Goal: Information Seeking & Learning: Find specific fact

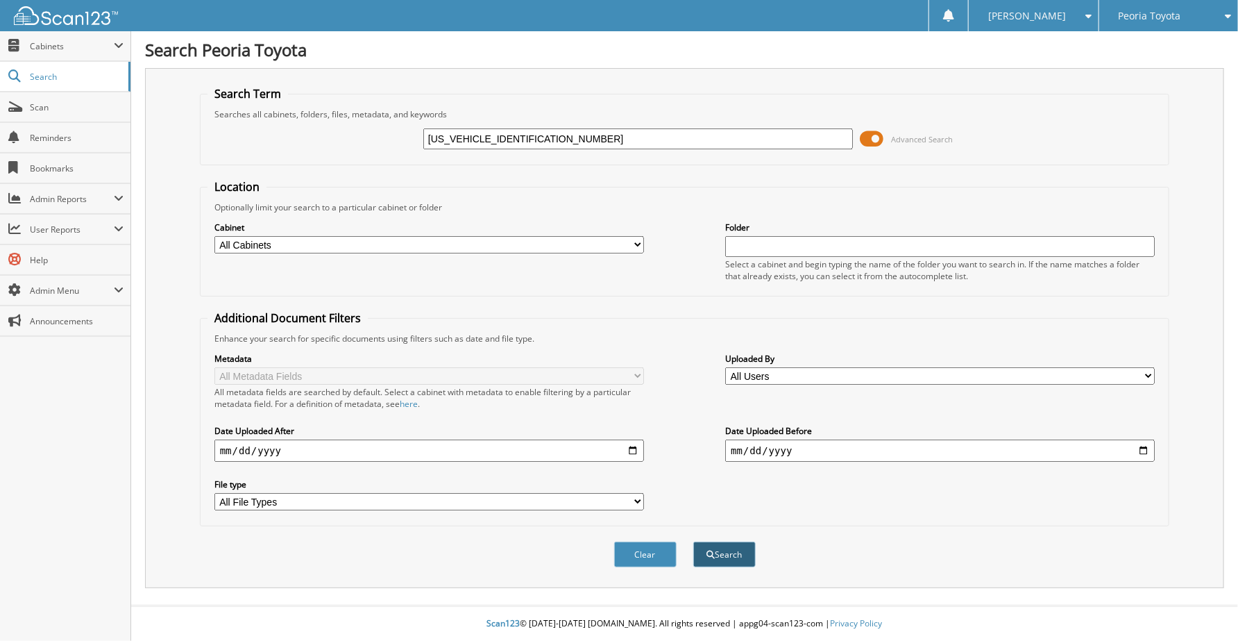
type input "[US_VEHICLE_IDENTIFICATION_NUMBER]"
click at [717, 545] on button "Search" at bounding box center [724, 554] width 62 height 26
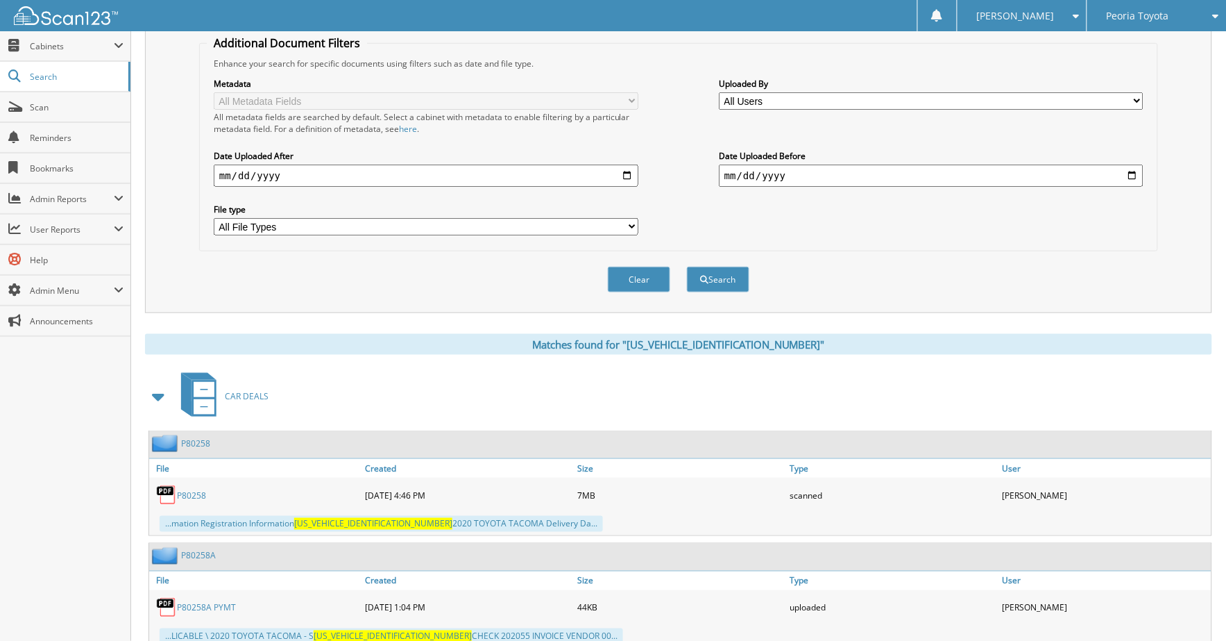
scroll to position [405, 0]
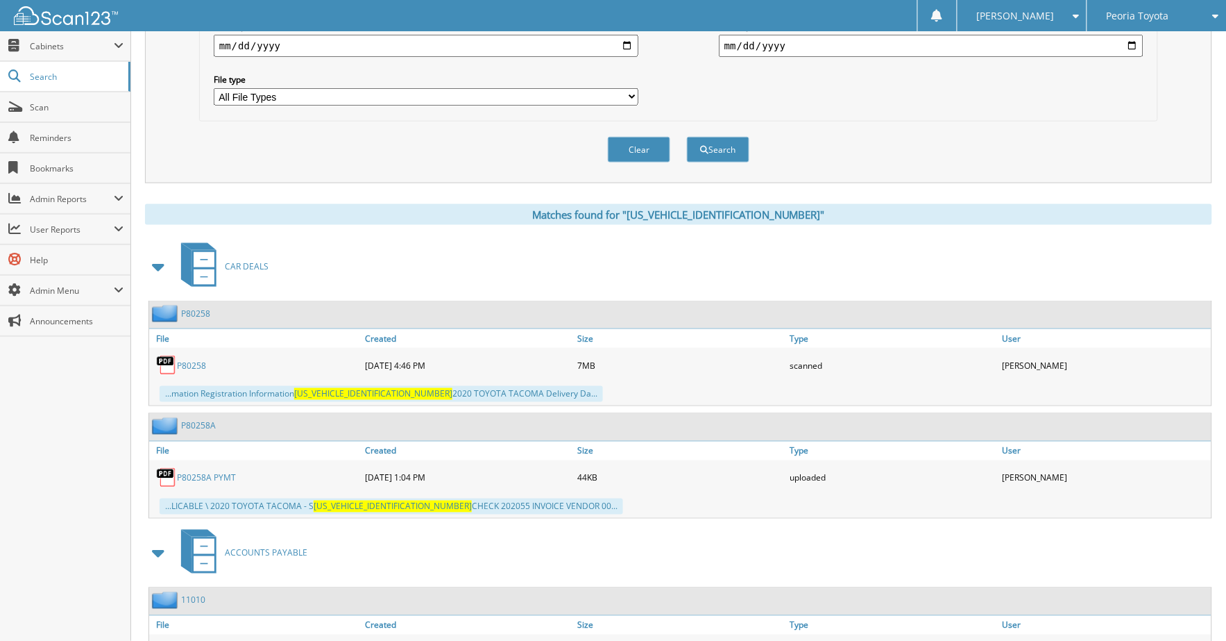
click at [203, 464] on div "P80258A PYMT" at bounding box center [255, 478] width 212 height 28
click at [206, 472] on link "P80258A PYMT" at bounding box center [206, 478] width 59 height 12
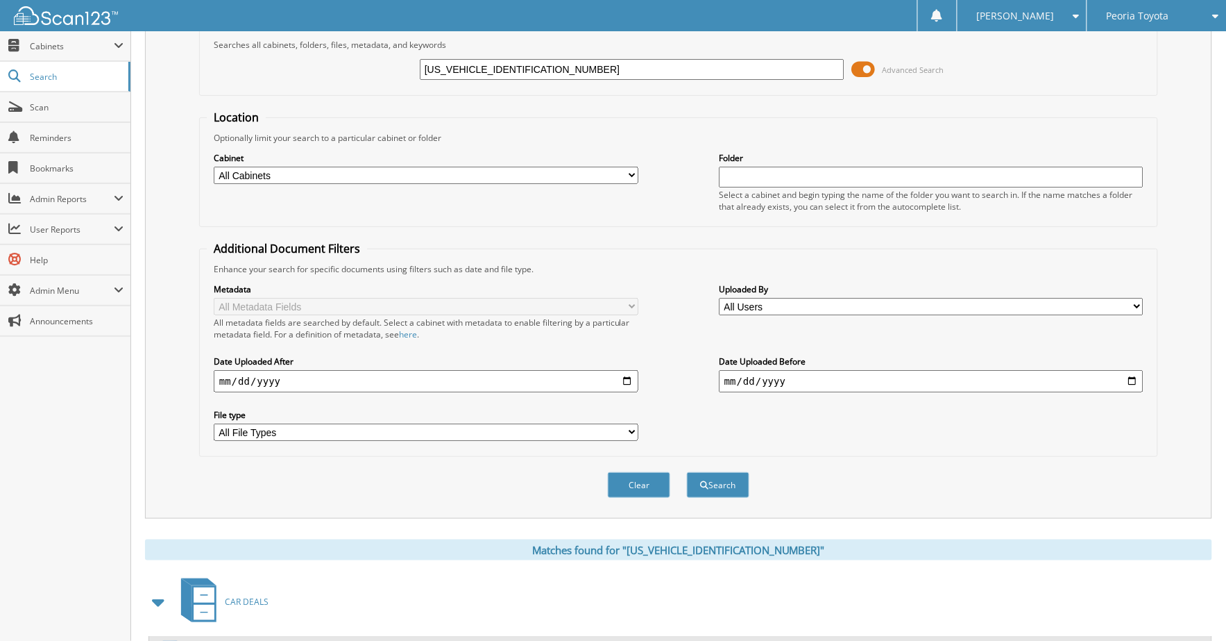
scroll to position [0, 0]
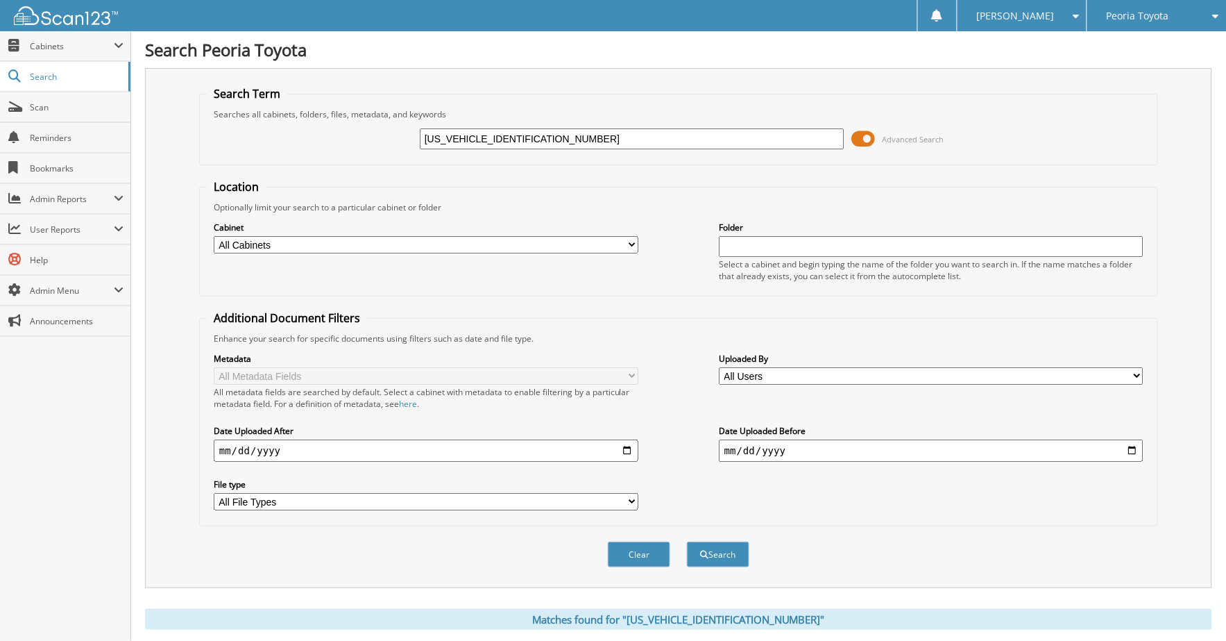
click at [1137, 31] on div "Search Peoria Toyota Search Term Searches all cabinets, folders, files, metadat…" at bounding box center [678, 569] width 1095 height 1139
click at [1137, 20] on span "Peoria Toyota" at bounding box center [1138, 16] width 62 height 8
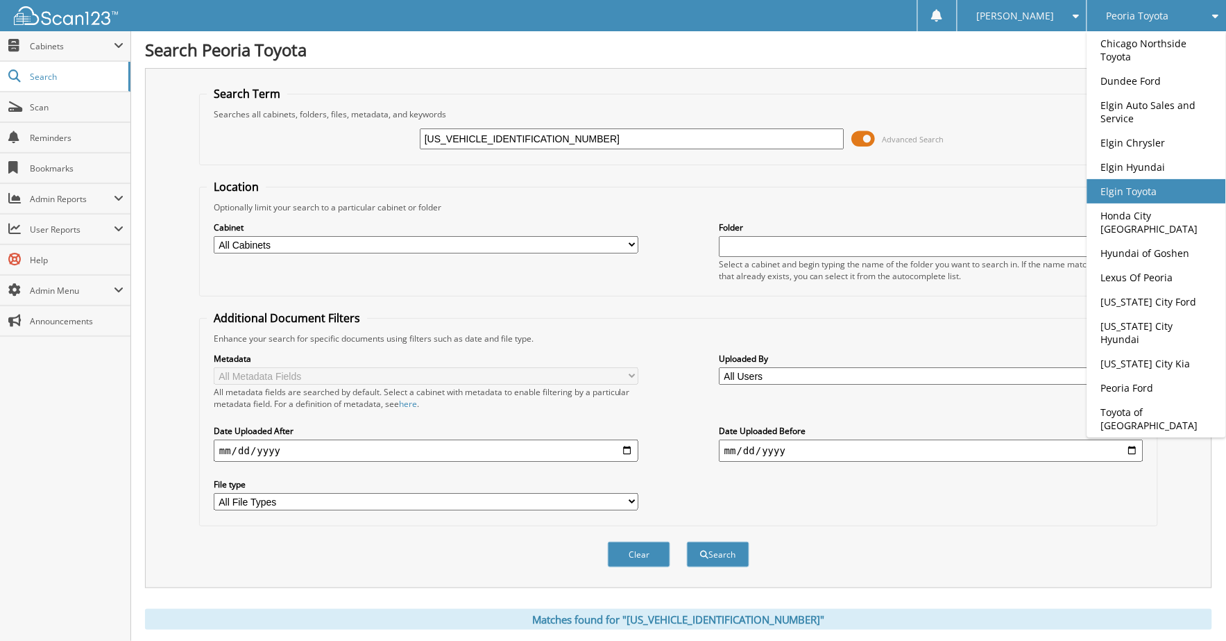
click at [1119, 189] on link "Elgin Toyota" at bounding box center [1156, 191] width 139 height 24
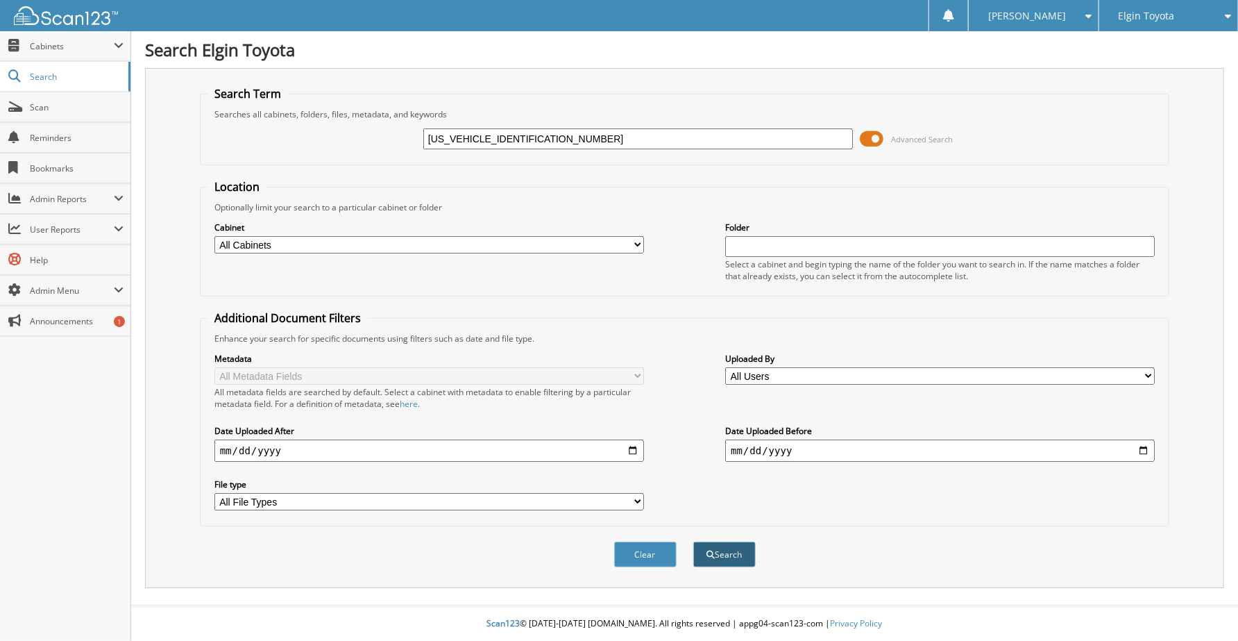
type input "[US_VEHICLE_IDENTIFICATION_NUMBER]"
click at [724, 541] on button "Search" at bounding box center [724, 554] width 62 height 26
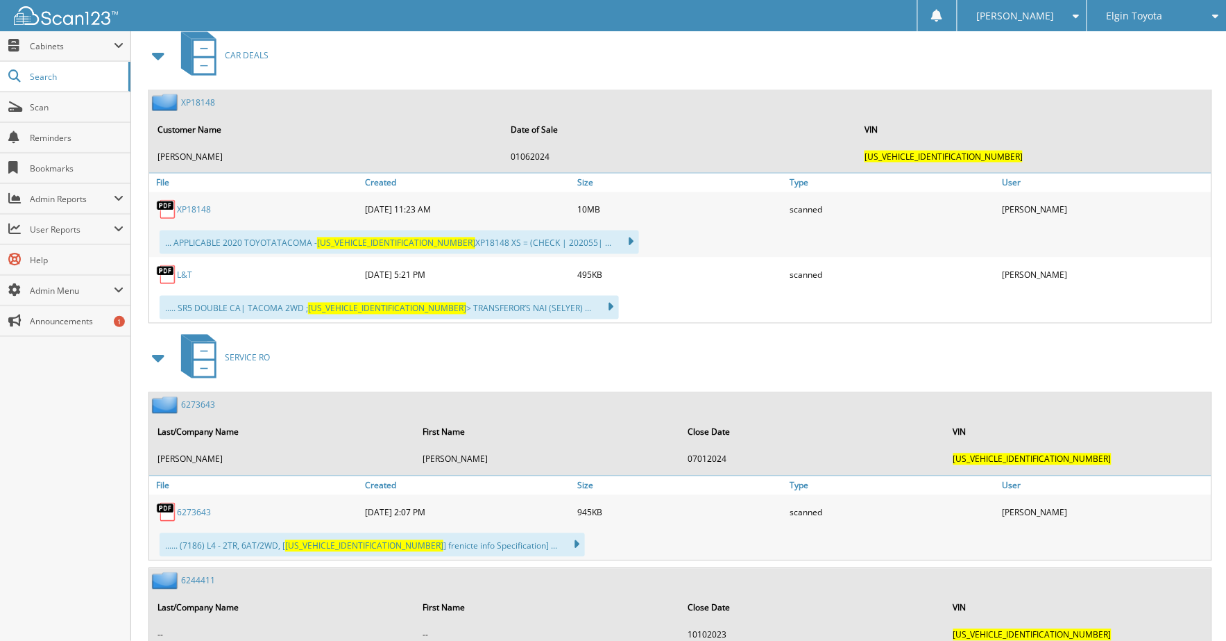
scroll to position [647, 0]
